Goal: Communication & Community: Answer question/provide support

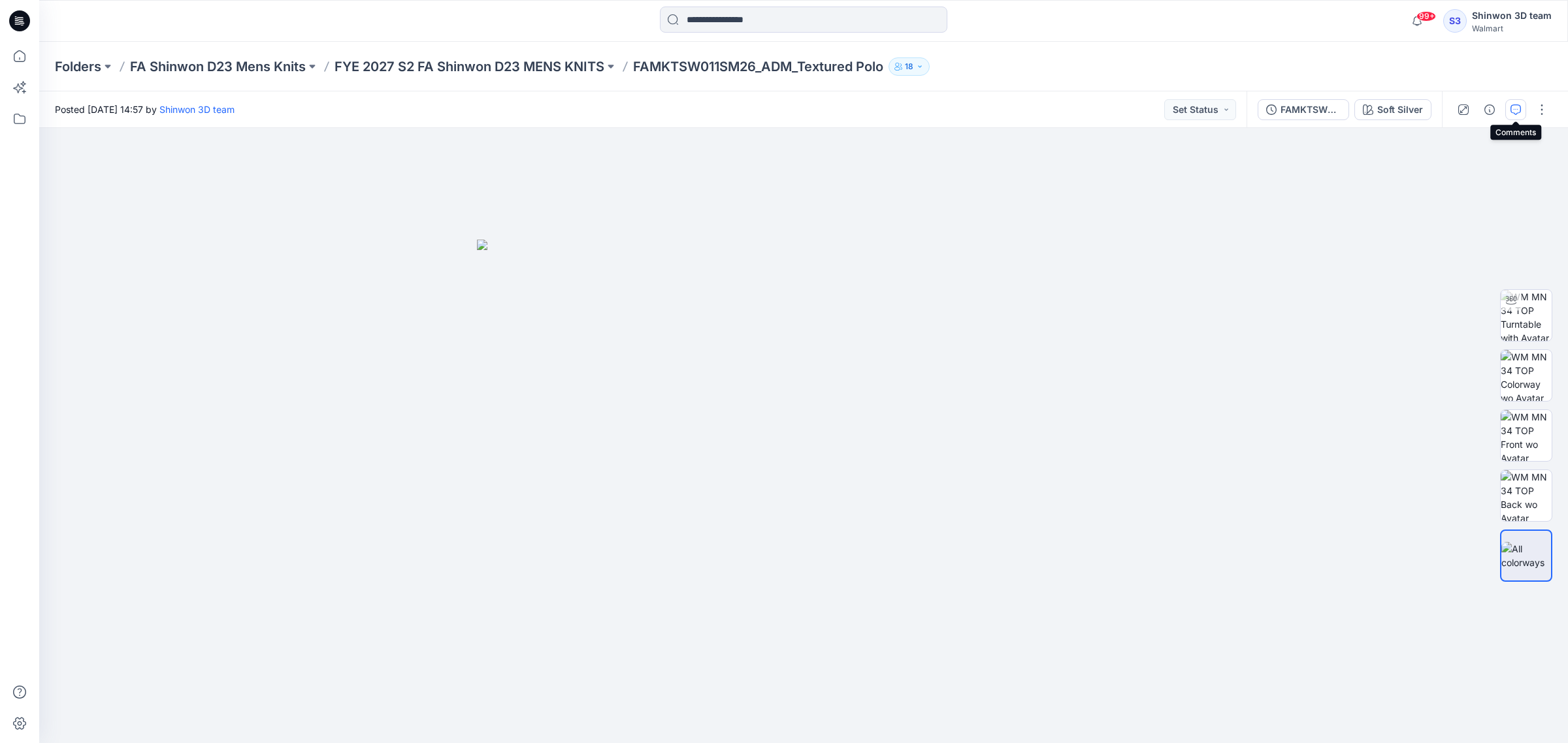
click at [1513, 105] on icon "button" at bounding box center [1516, 110] width 10 height 10
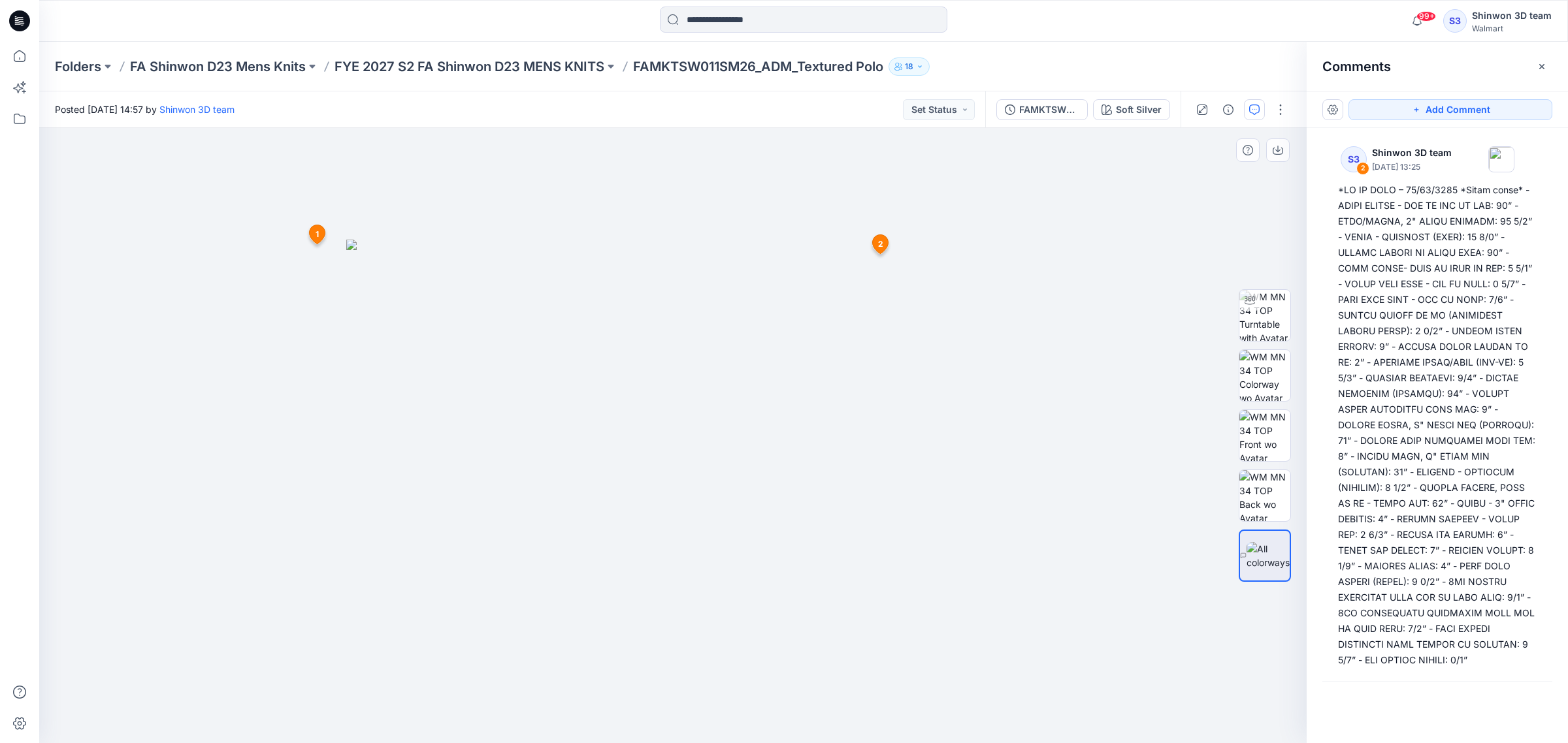
click at [887, 243] on icon at bounding box center [880, 244] width 15 height 19
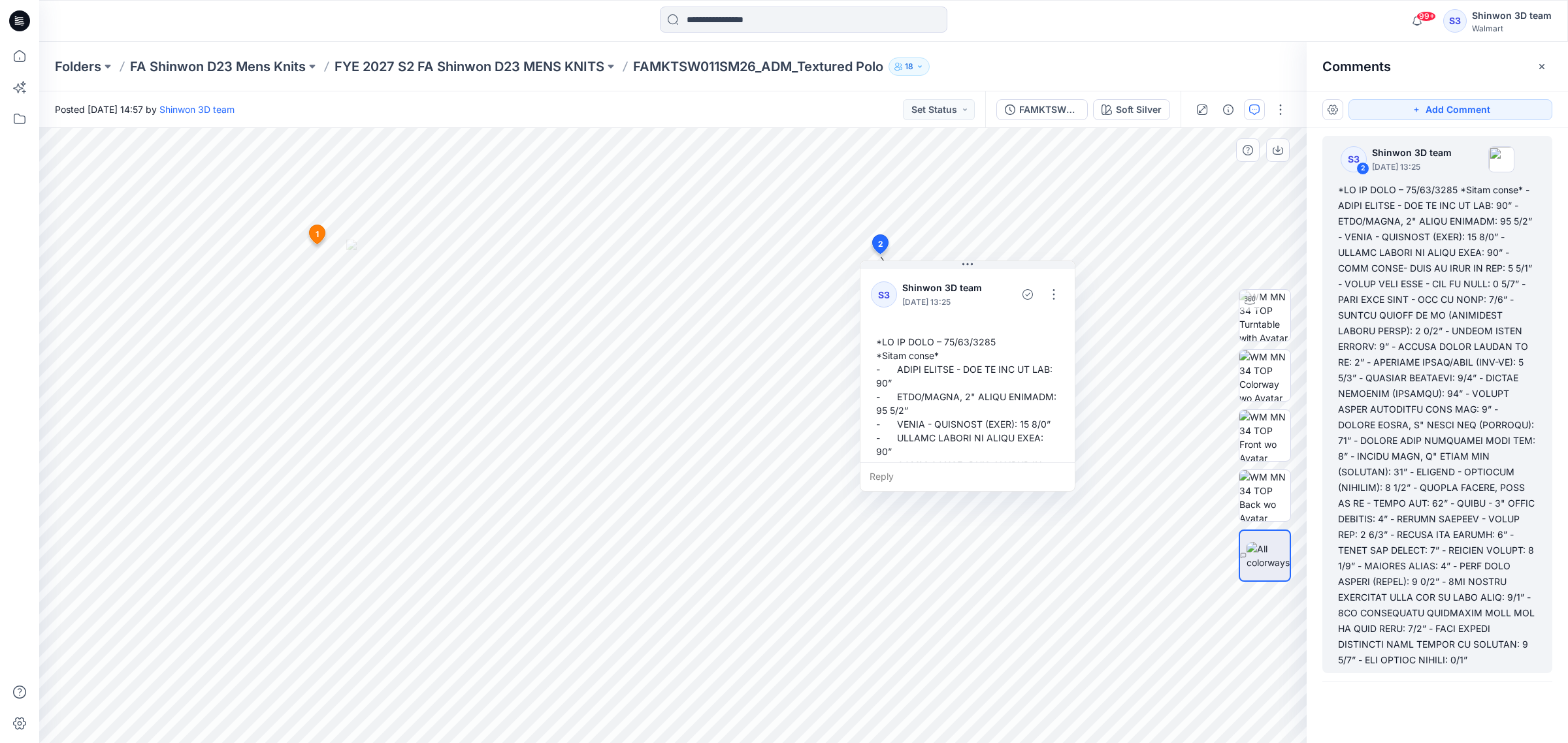
scroll to position [8, 0]
click at [1057, 292] on button "button" at bounding box center [1053, 294] width 21 height 21
click at [1077, 327] on p "Edit comment" at bounding box center [1057, 325] width 59 height 14
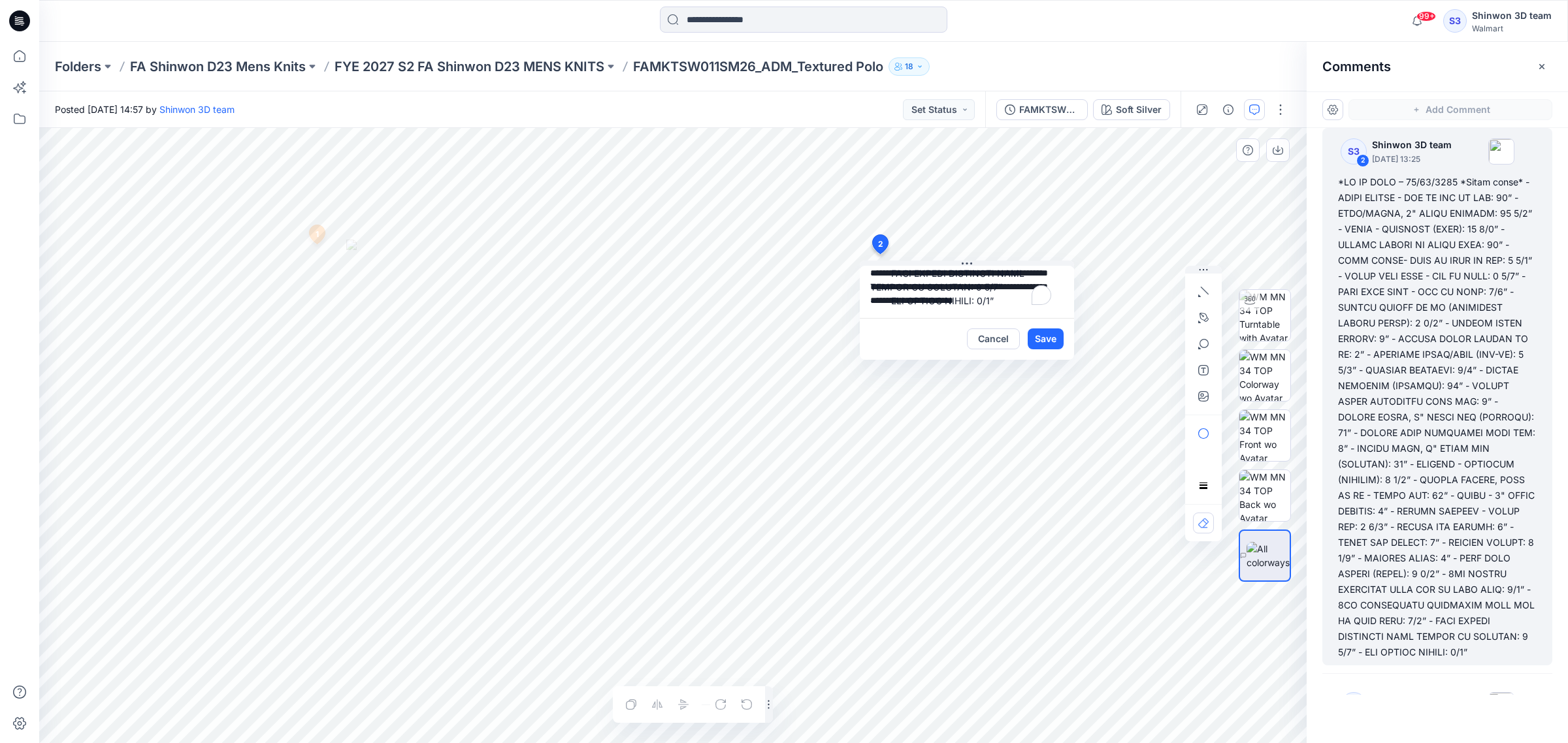
scroll to position [654, 0]
drag, startPoint x: 1040, startPoint y: 304, endPoint x: 1016, endPoint y: 304, distance: 24.0
click at [1016, 304] on span at bounding box center [1018, 295] width 18 height 20
click at [1014, 302] on span at bounding box center [1016, 293] width 18 height 20
click at [983, 300] on span at bounding box center [985, 290] width 18 height 22
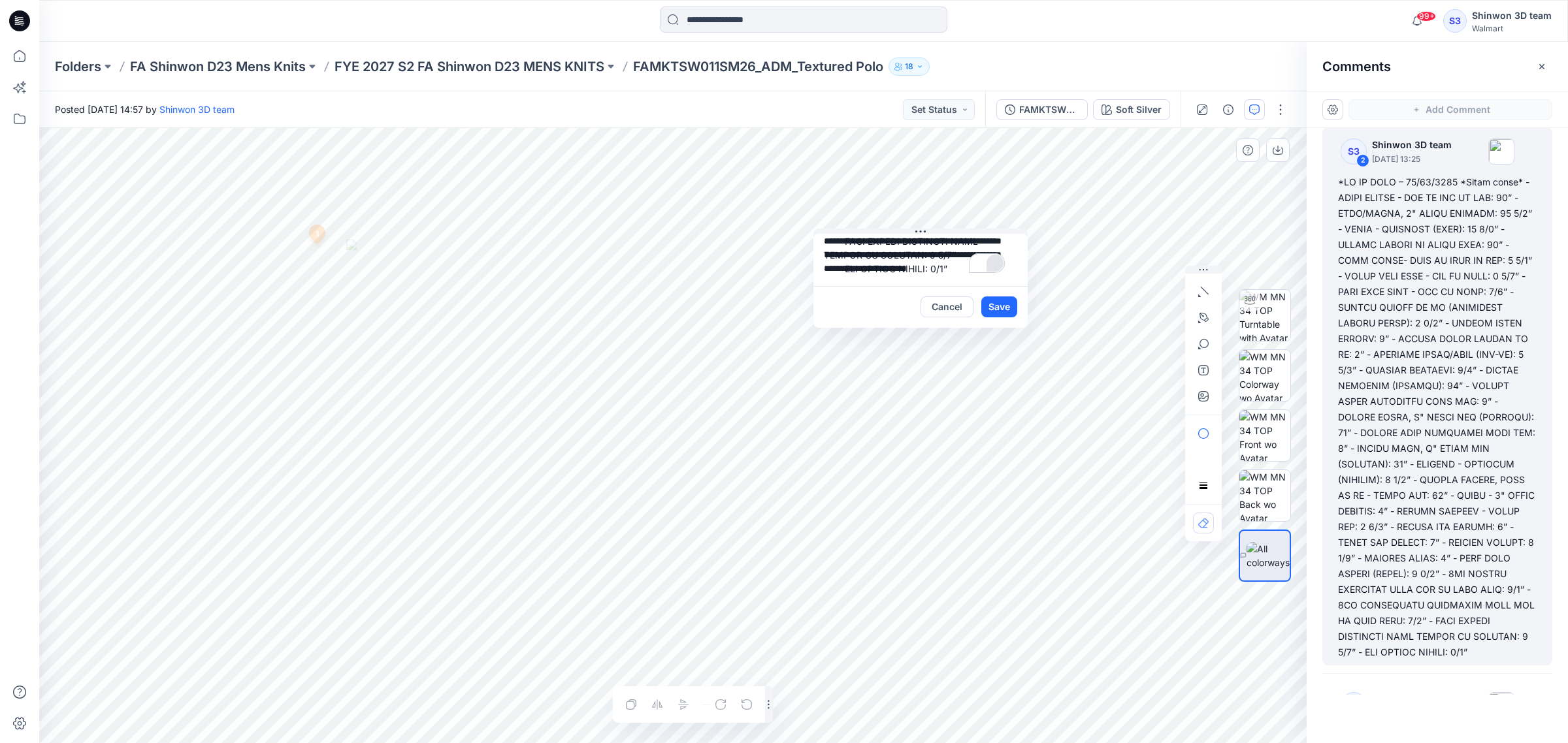
click at [993, 271] on span at bounding box center [995, 263] width 18 height 20
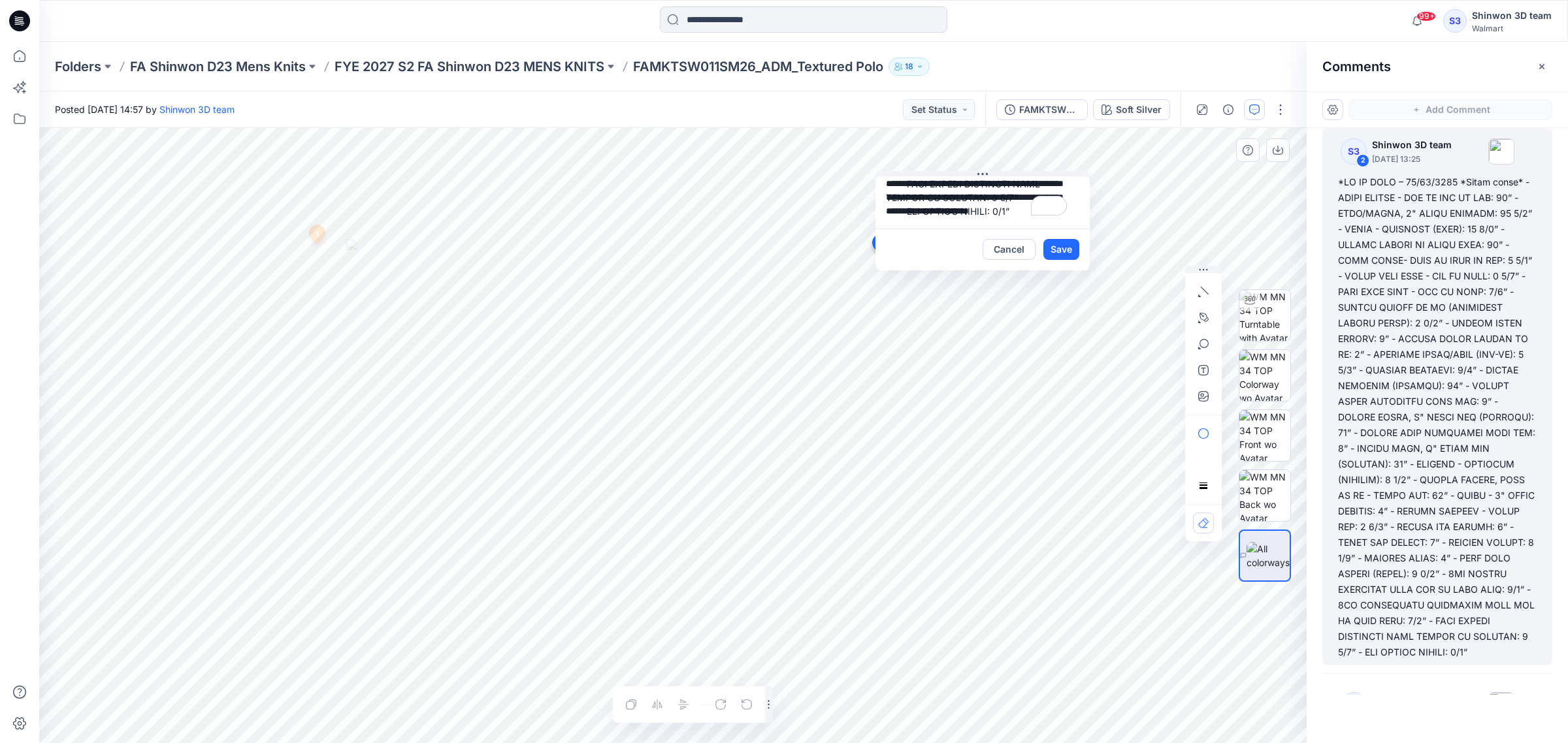
click at [1055, 214] on div "3 1 S3 Shinwon 3D team [DATE] 15:23 *3D Comment* <Sample Purpose> ADM Full CC R…" at bounding box center [673, 436] width 1267 height 615
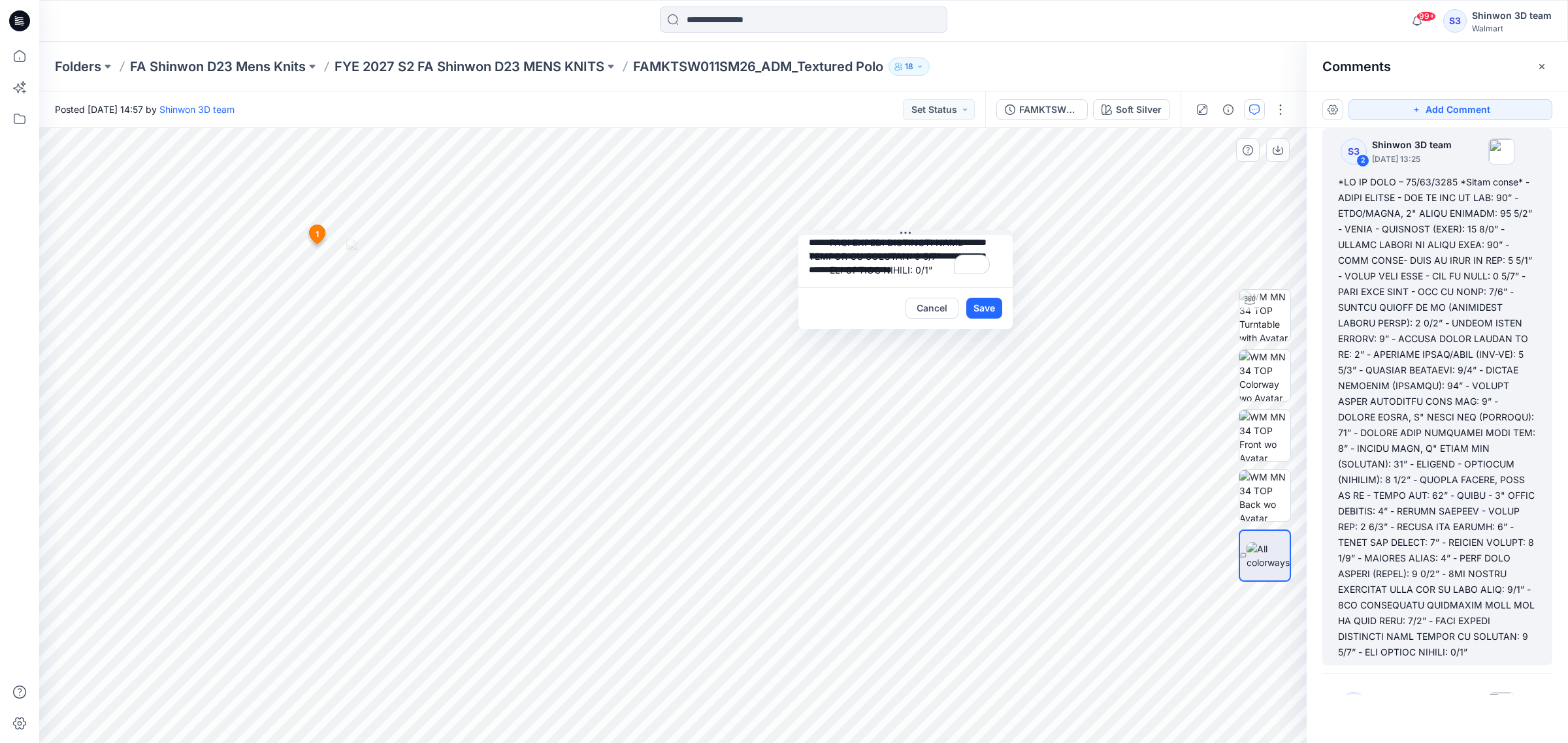
click at [979, 273] on span at bounding box center [980, 264] width 18 height 20
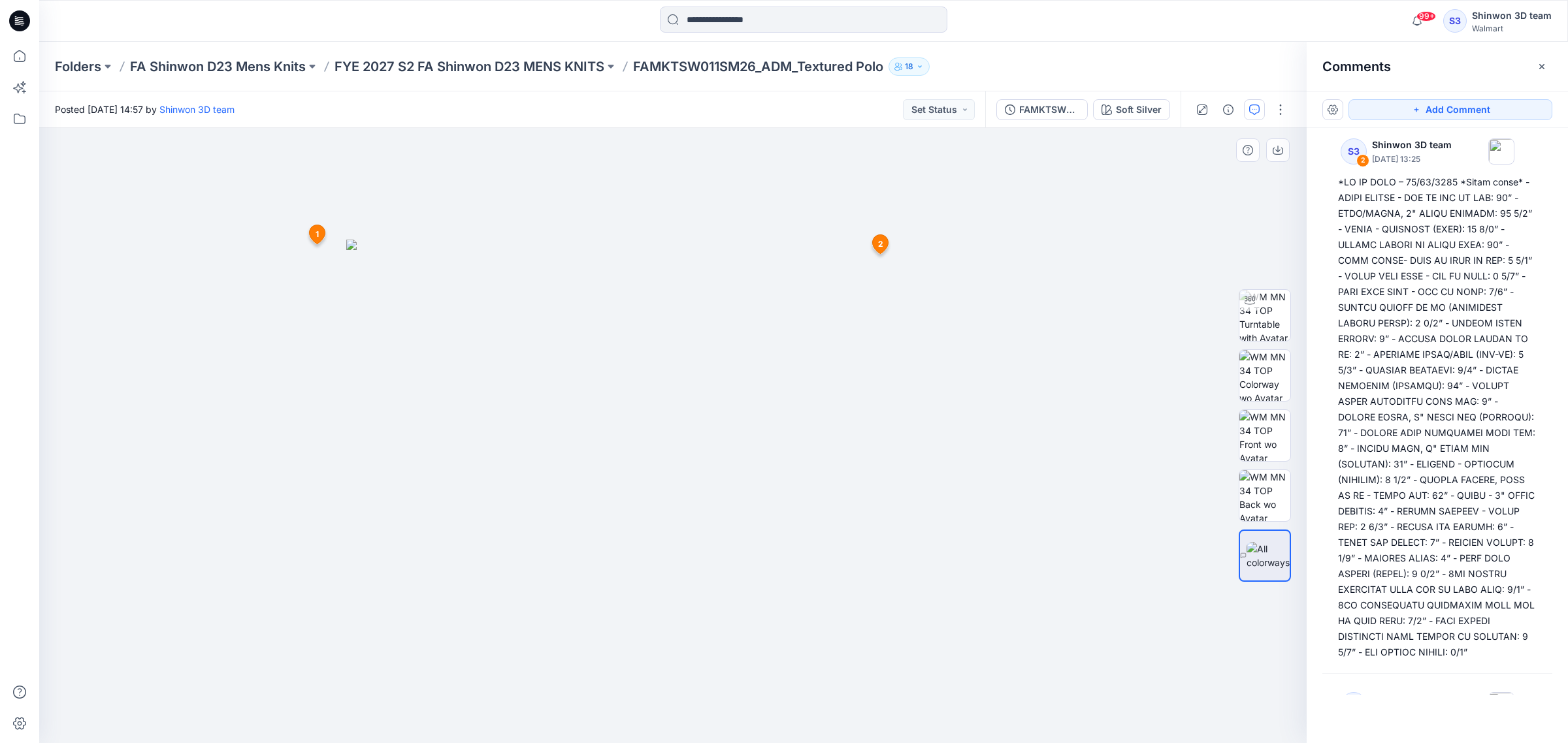
click at [889, 243] on icon at bounding box center [880, 247] width 21 height 25
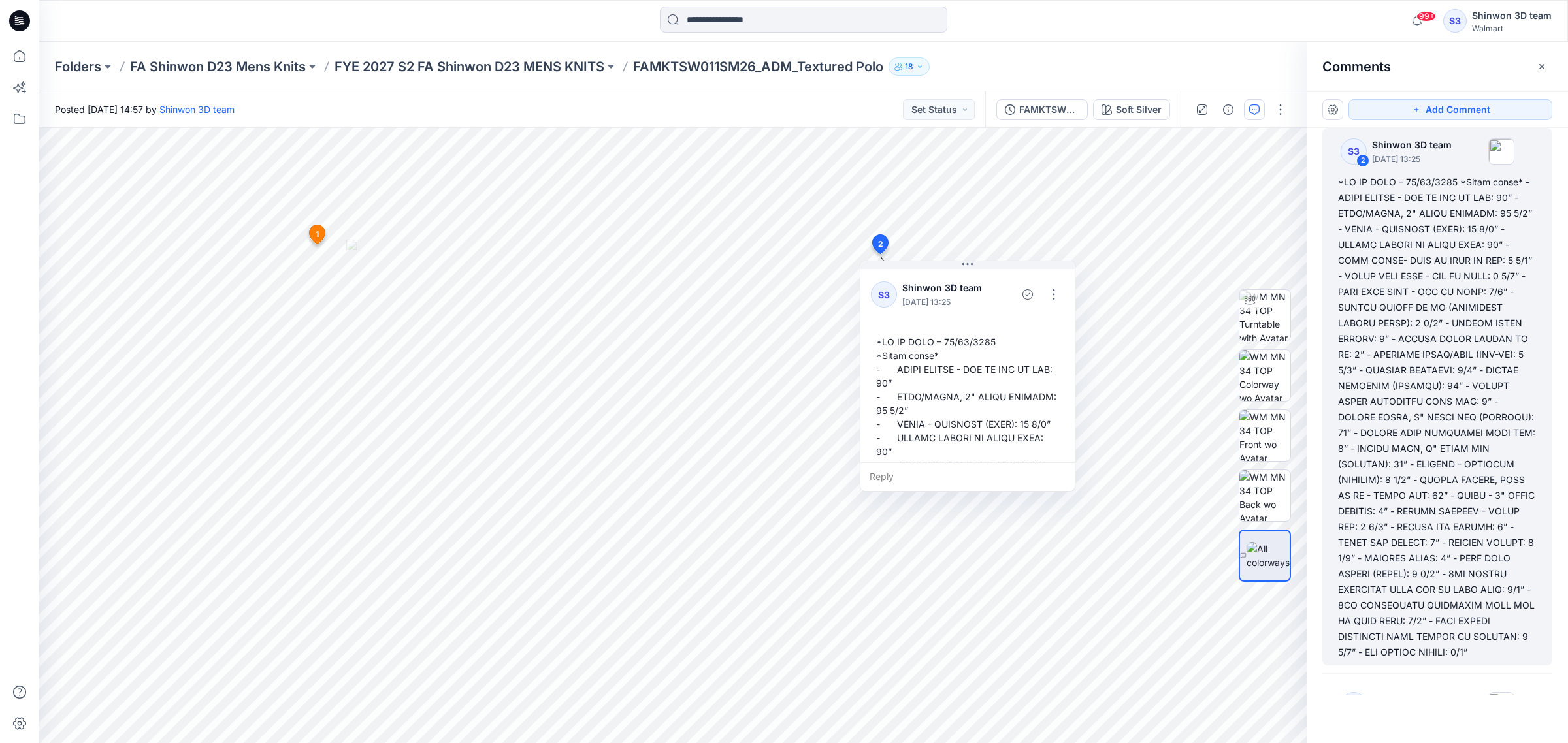
drag, startPoint x: 1011, startPoint y: 360, endPoint x: 1026, endPoint y: 334, distance: 30.0
click at [1011, 360] on div at bounding box center [968, 677] width 193 height 696
click at [1055, 288] on button "button" at bounding box center [1053, 294] width 21 height 21
click at [1055, 327] on p "Edit comment" at bounding box center [1057, 325] width 59 height 14
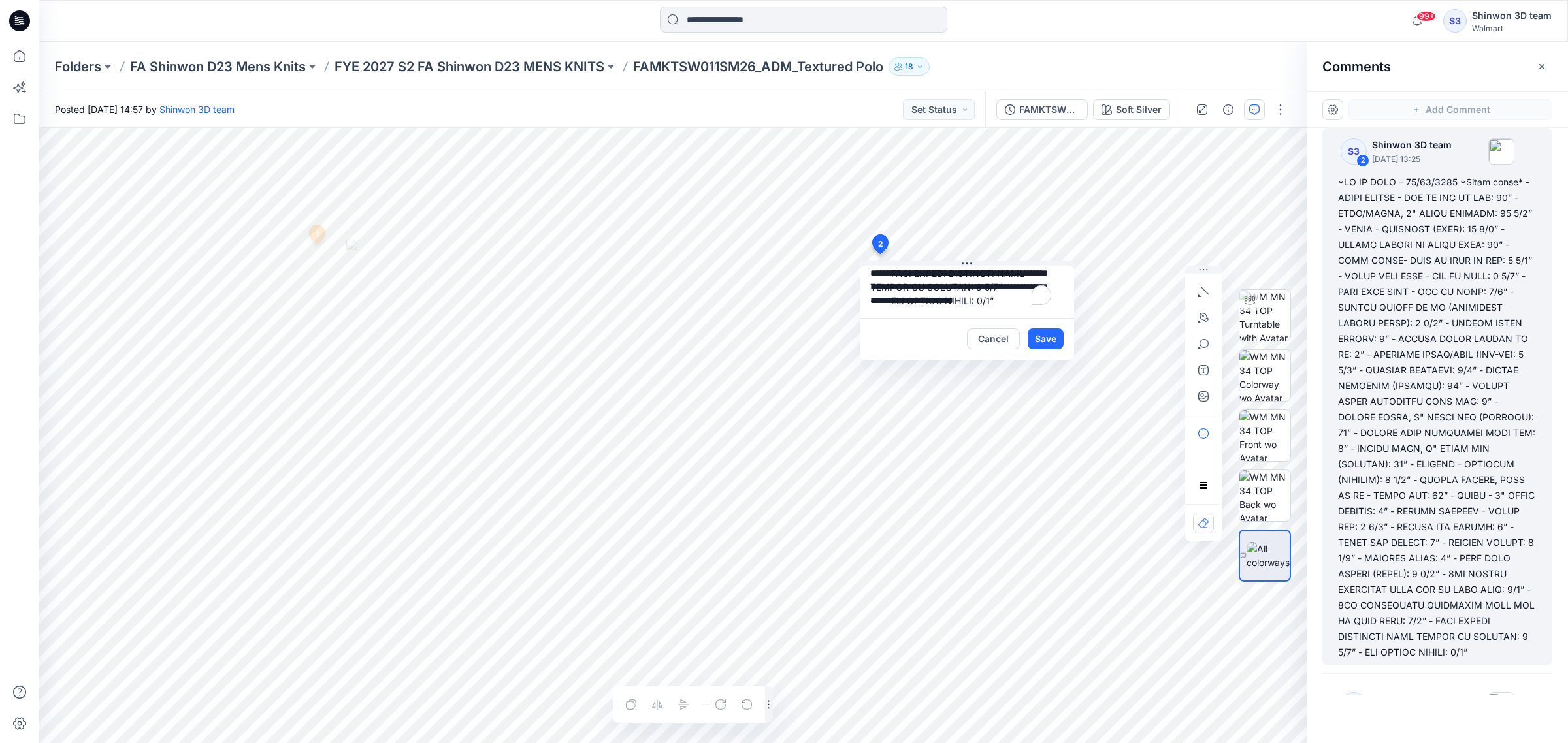
click at [987, 299] on textarea "To enrich screen reader interactions, please activate Accessibility in Grammarl…" at bounding box center [967, 291] width 215 height 52
type textarea "**********"
click at [1049, 343] on button "Save" at bounding box center [1045, 339] width 36 height 21
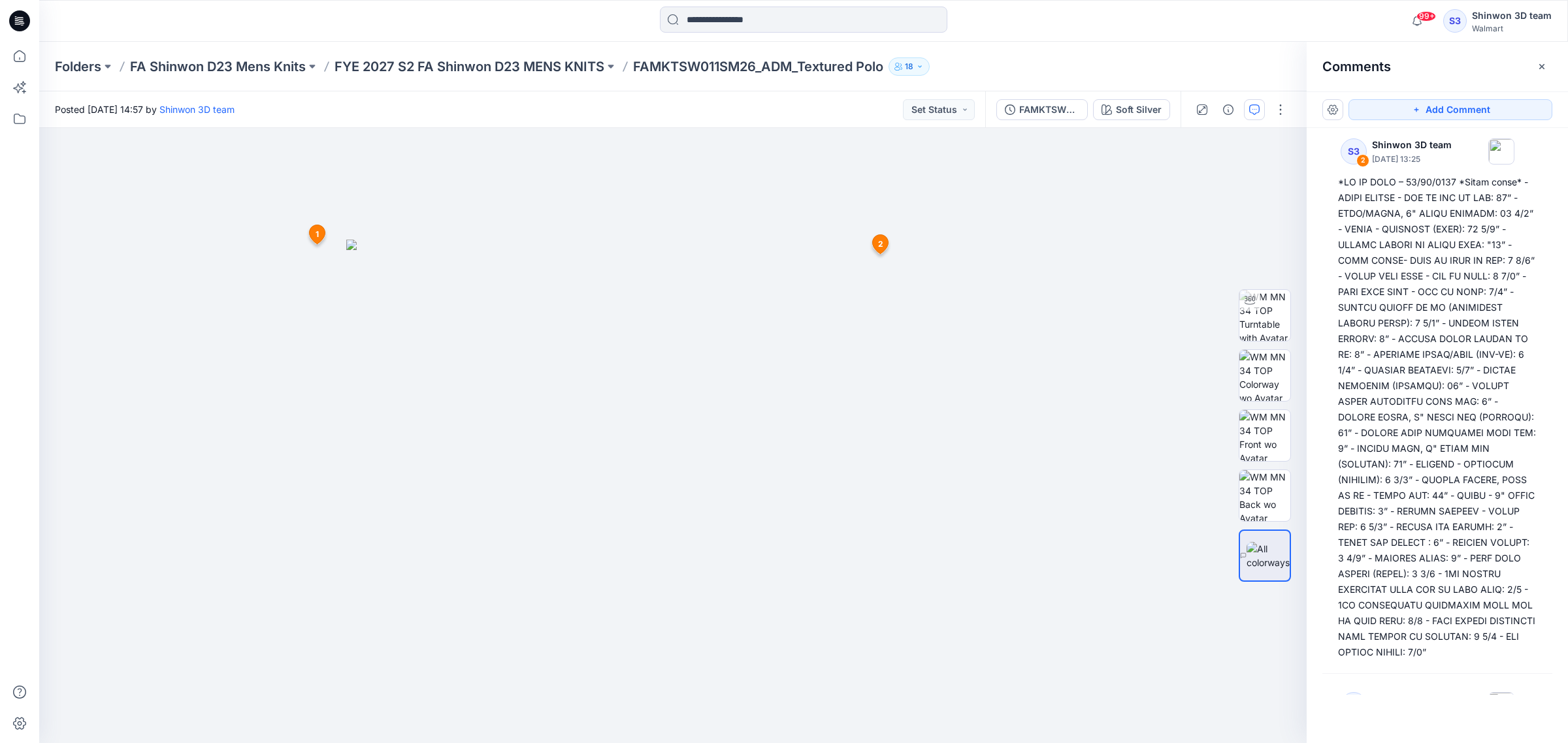
click at [886, 248] on icon at bounding box center [880, 244] width 15 height 19
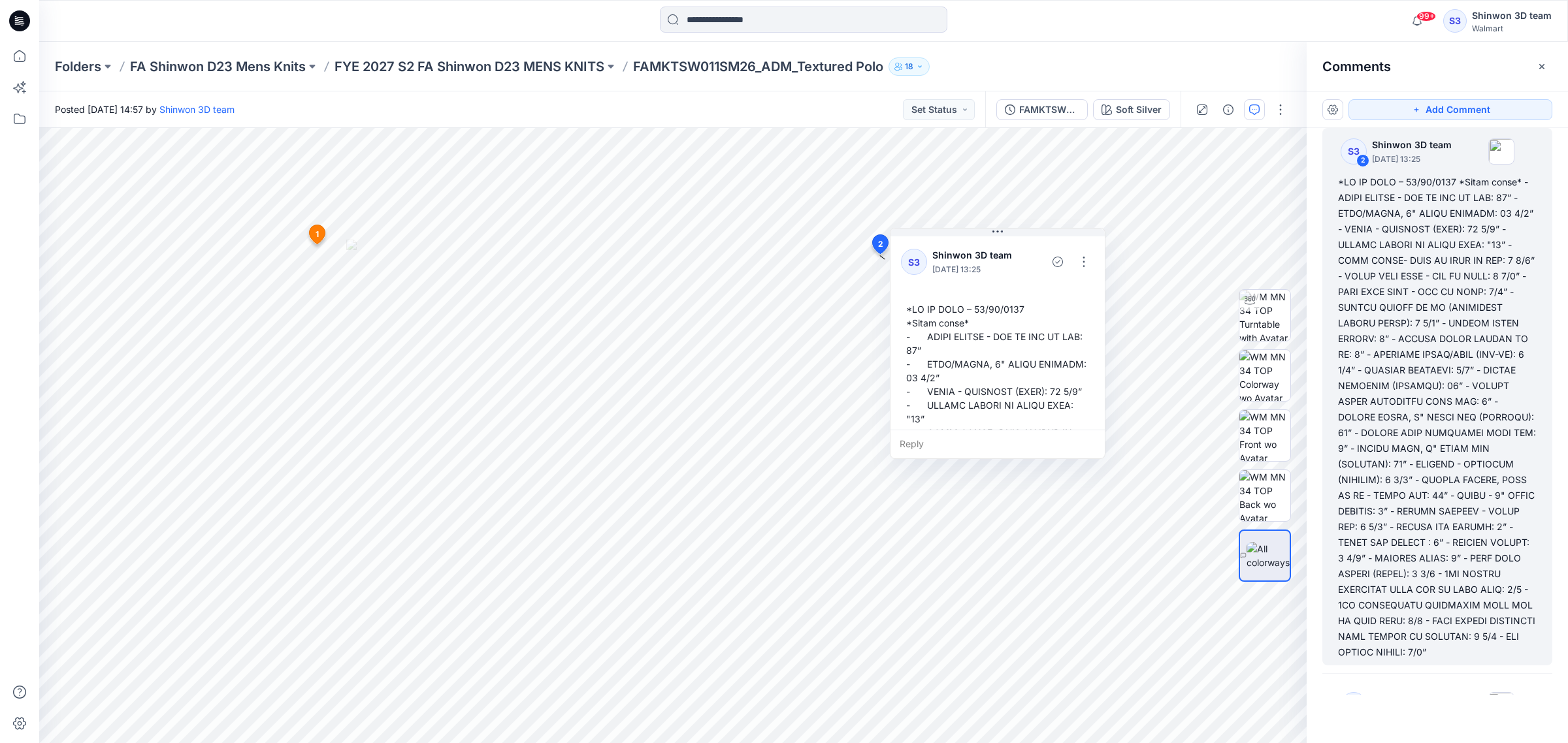
drag, startPoint x: 929, startPoint y: 282, endPoint x: 959, endPoint y: 249, distance: 44.6
click at [959, 249] on p "Shinwon 3D team" at bounding box center [975, 255] width 86 height 15
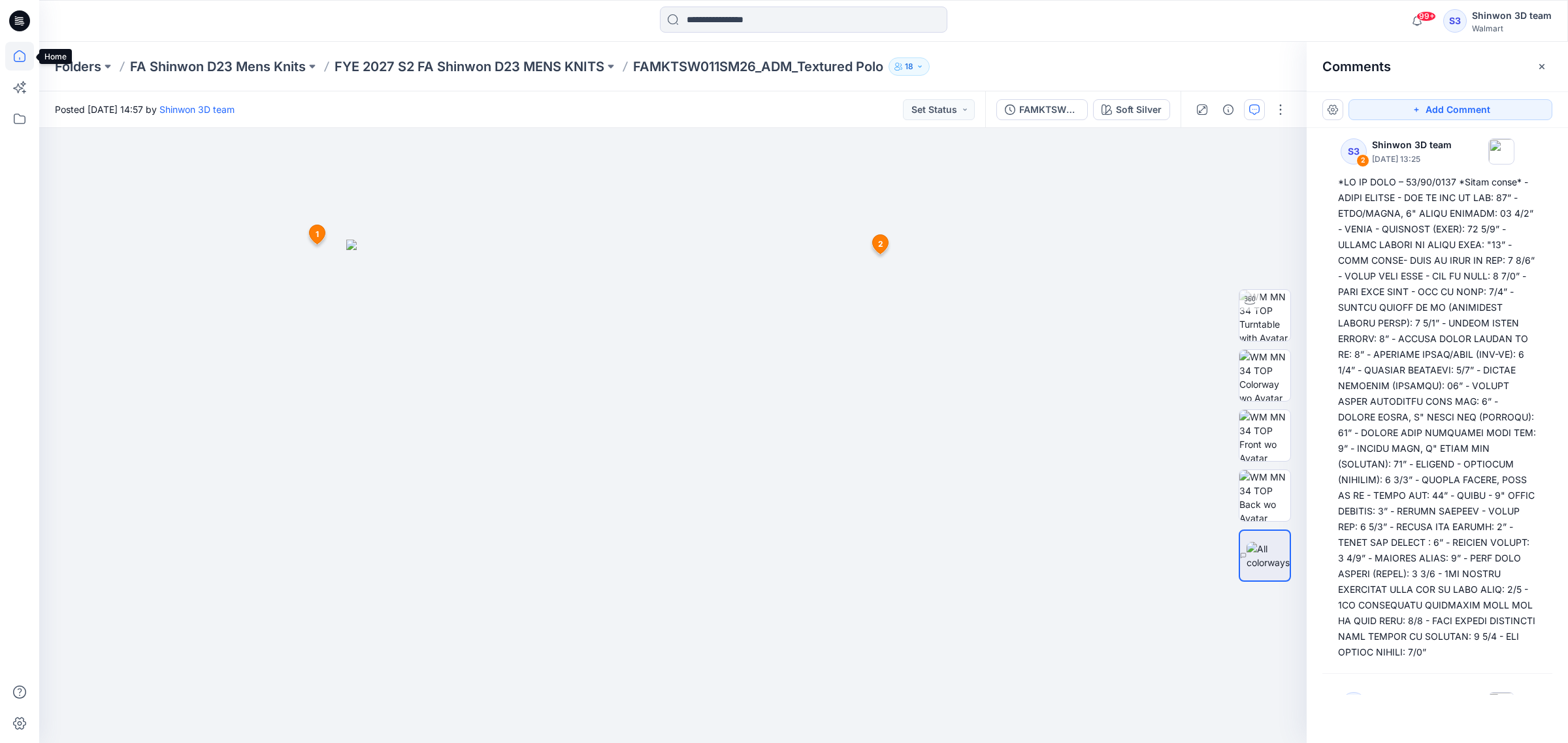
click at [16, 55] on icon at bounding box center [19, 56] width 29 height 29
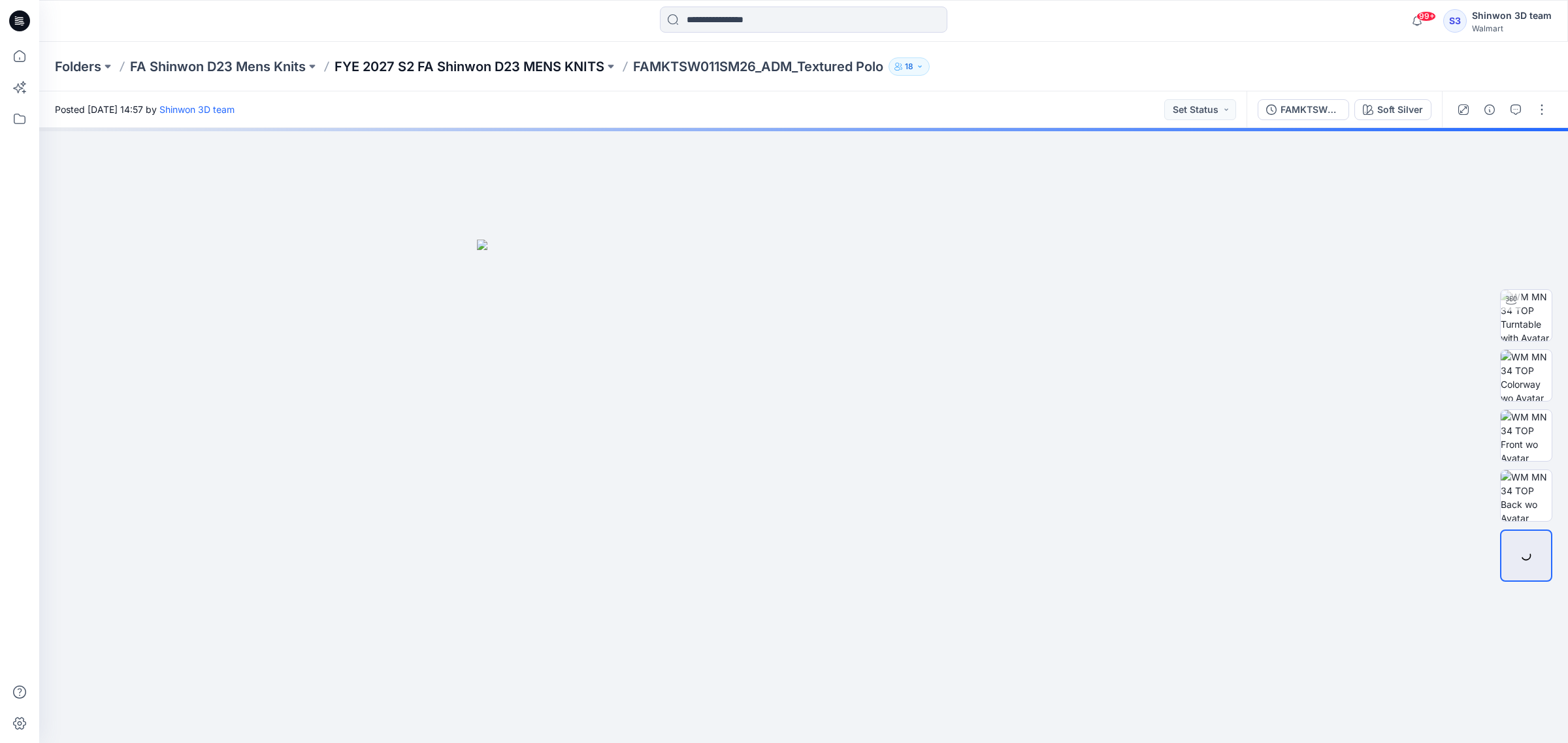
click at [570, 67] on p "FYE 2027 S2 FA Shinwon D23 MENS KNITS" at bounding box center [469, 66] width 270 height 18
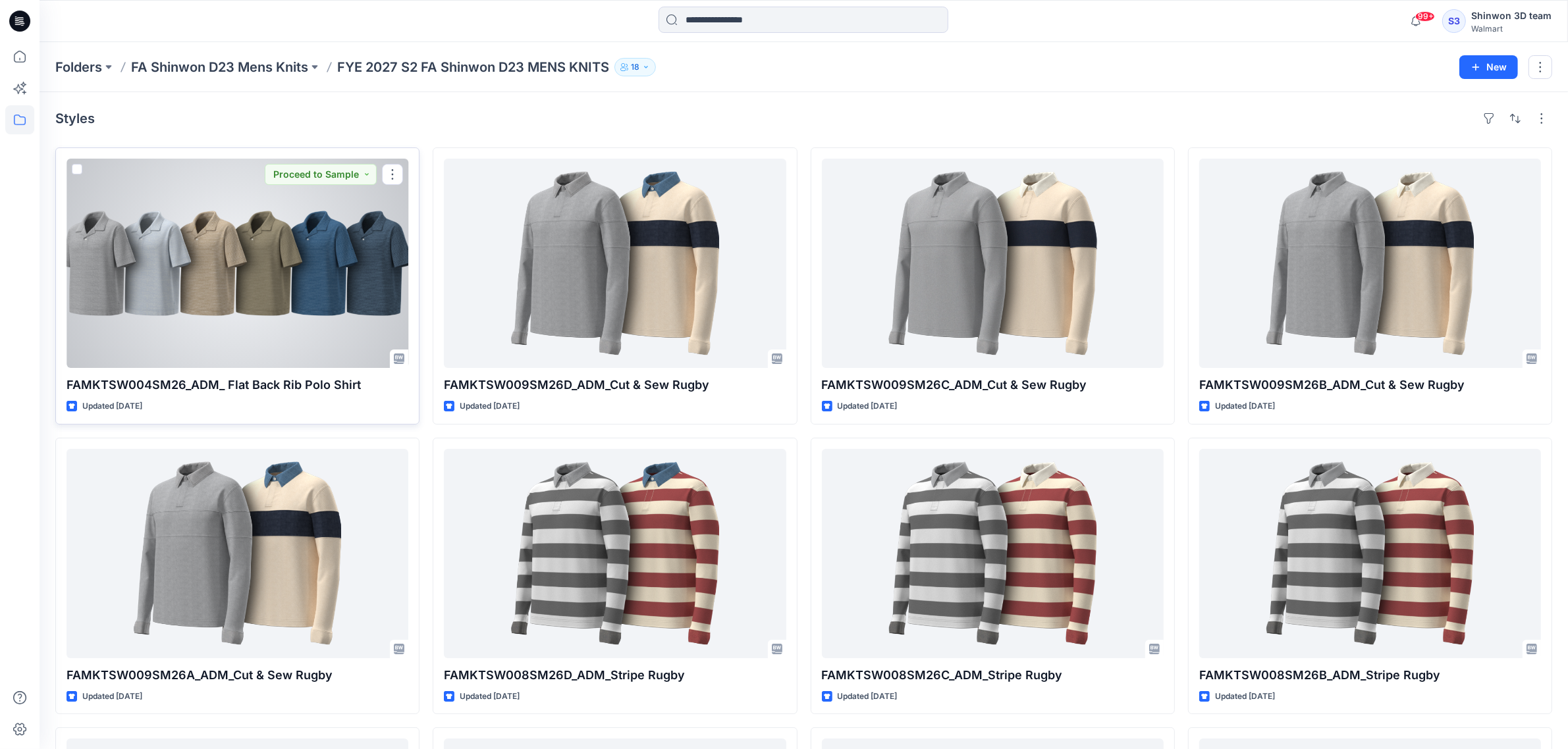
click at [356, 314] on div at bounding box center [237, 263] width 342 height 210
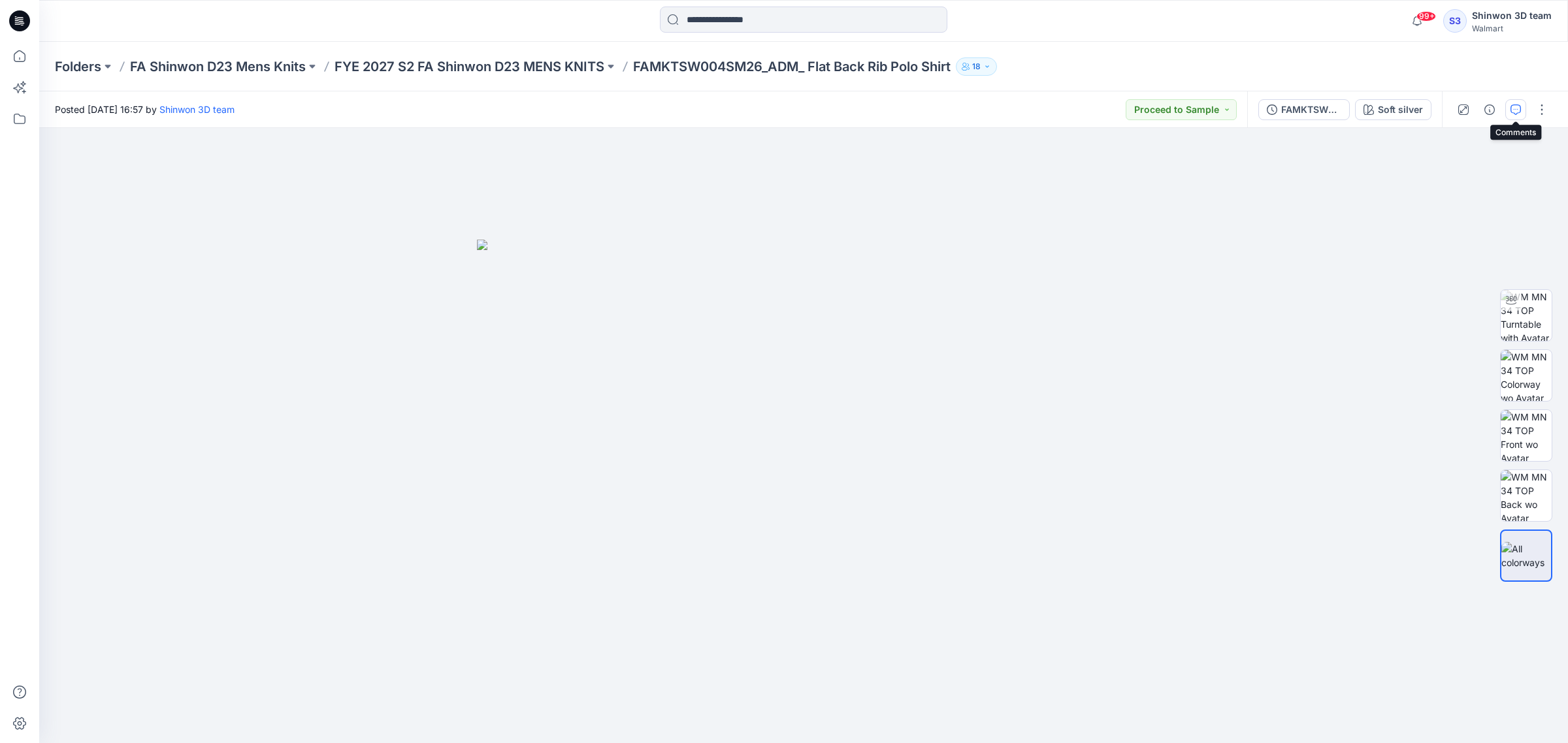
click at [1517, 106] on icon "button" at bounding box center [1516, 110] width 10 height 10
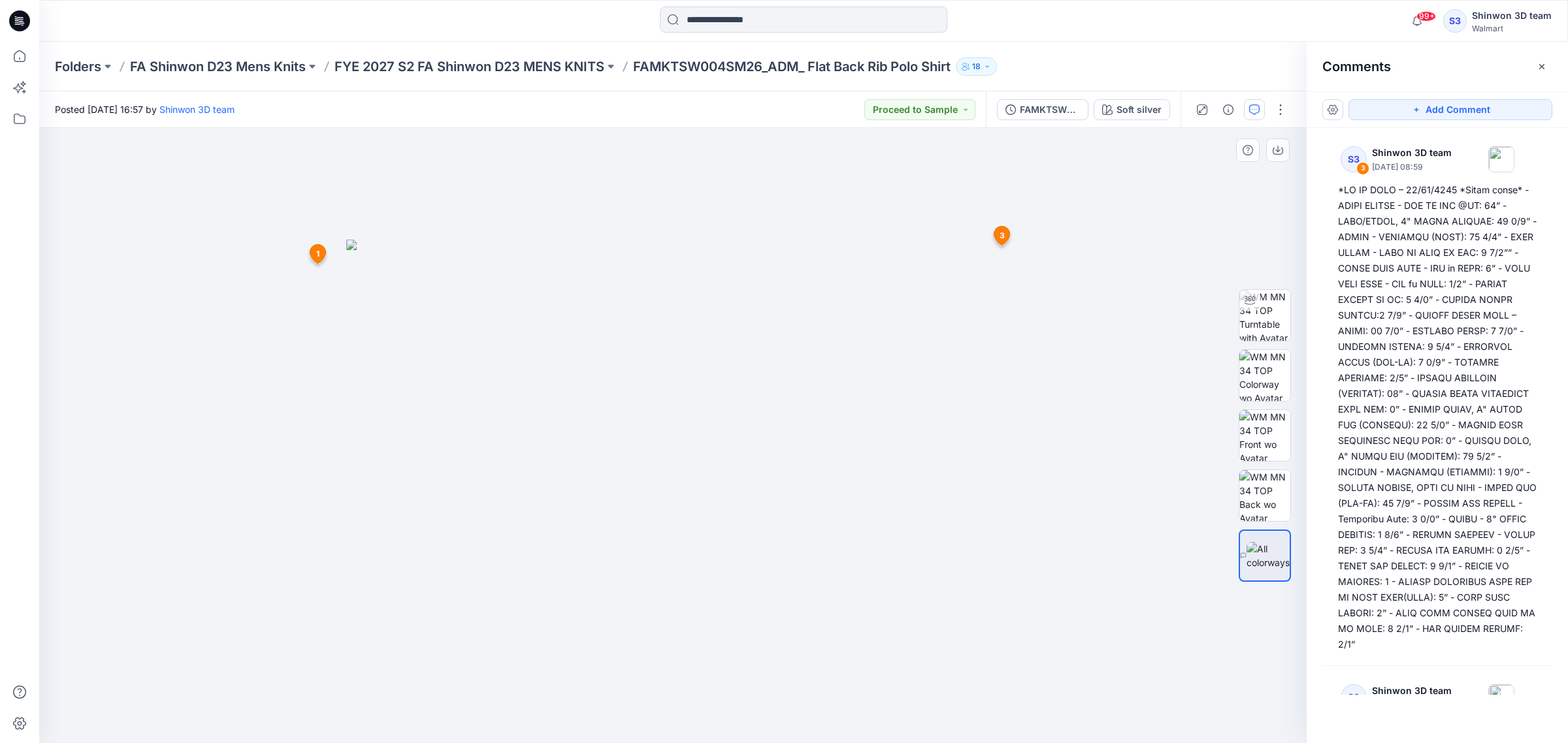
click at [1006, 237] on icon at bounding box center [1002, 236] width 15 height 19
click at [1238, 323] on div at bounding box center [1264, 315] width 52 height 52
drag, startPoint x: 750, startPoint y: 411, endPoint x: 743, endPoint y: 488, distance: 77.3
click at [743, 488] on img at bounding box center [673, 382] width 1100 height 724
drag, startPoint x: 684, startPoint y: 730, endPoint x: 673, endPoint y: 713, distance: 20.2
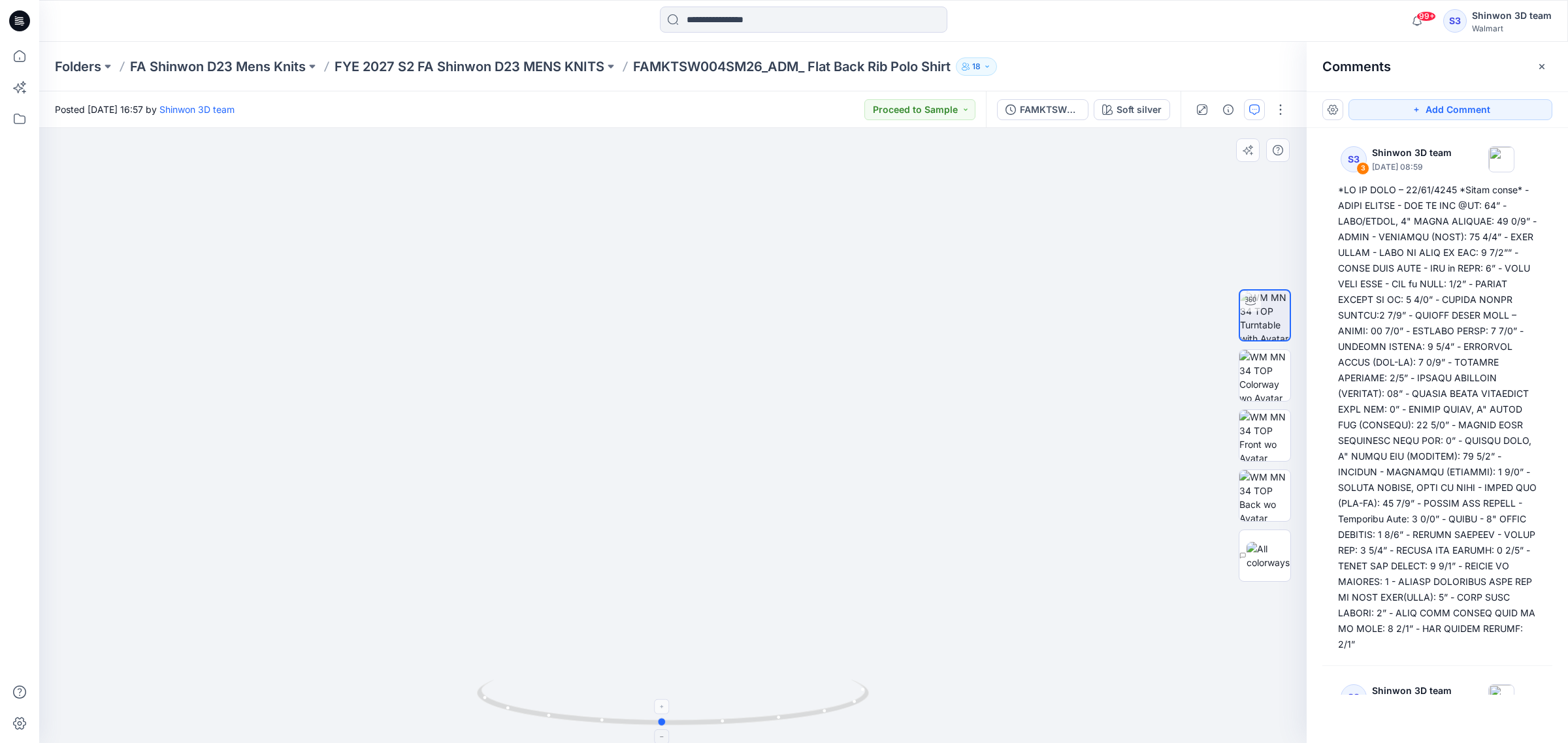
click at [673, 713] on div at bounding box center [673, 710] width 392 height 66
click at [859, 451] on img at bounding box center [673, 419] width 1100 height 648
click at [932, 457] on img at bounding box center [673, 419] width 1100 height 648
drag, startPoint x: 540, startPoint y: 722, endPoint x: 398, endPoint y: 700, distance: 143.7
click at [398, 700] on div at bounding box center [673, 436] width 1267 height 615
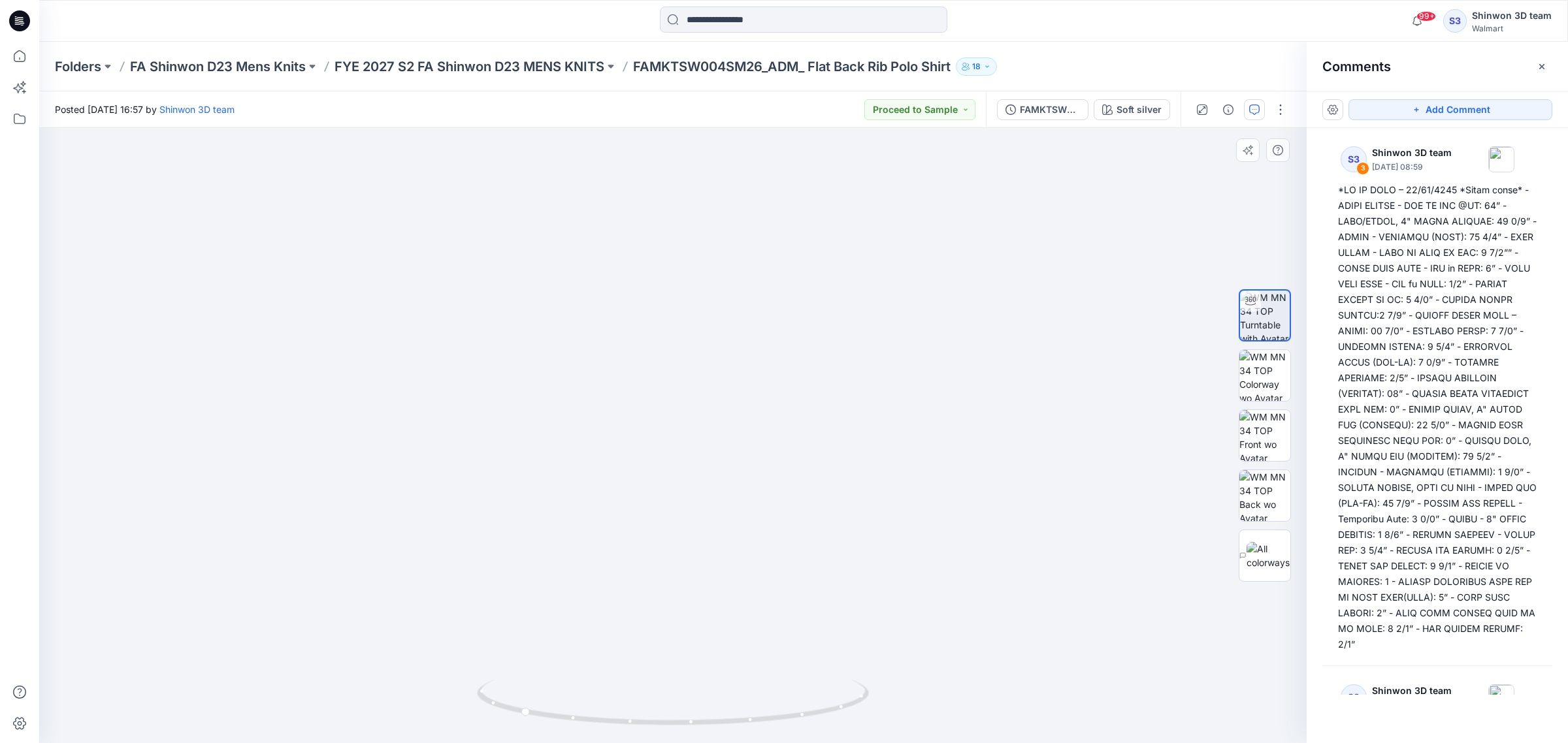
drag, startPoint x: 860, startPoint y: 575, endPoint x: 784, endPoint y: 511, distance: 99.4
click at [784, 511] on img at bounding box center [673, 582] width 1100 height 1099
drag, startPoint x: 733, startPoint y: 556, endPoint x: 600, endPoint y: 559, distance: 133.0
click at [600, 559] on img at bounding box center [673, 389] width 1100 height 709
drag, startPoint x: 537, startPoint y: 498, endPoint x: 639, endPoint y: 496, distance: 102.0
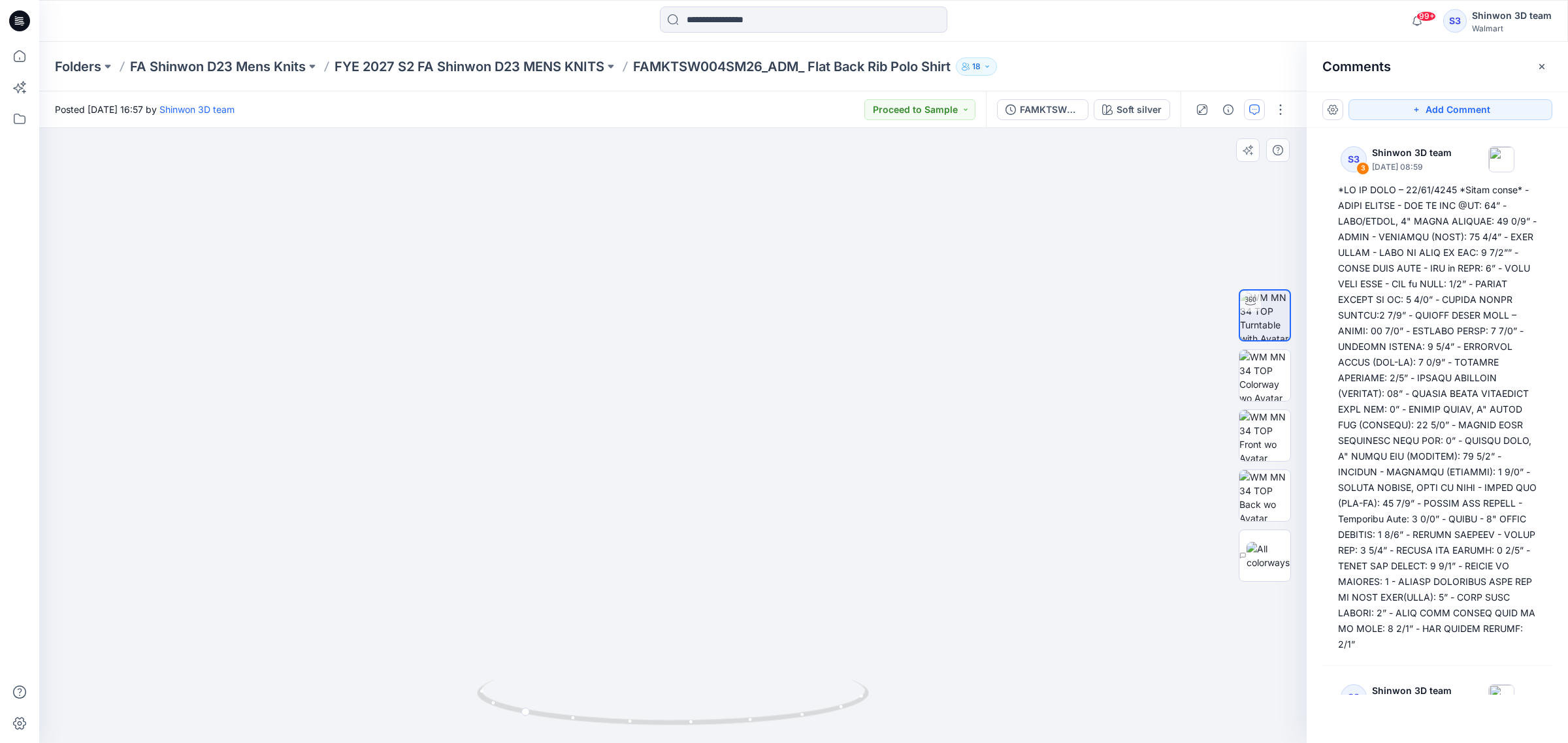
click at [639, 496] on img at bounding box center [673, 387] width 1100 height 713
click at [370, 513] on img at bounding box center [673, 387] width 1100 height 713
